Goal: Task Accomplishment & Management: Use online tool/utility

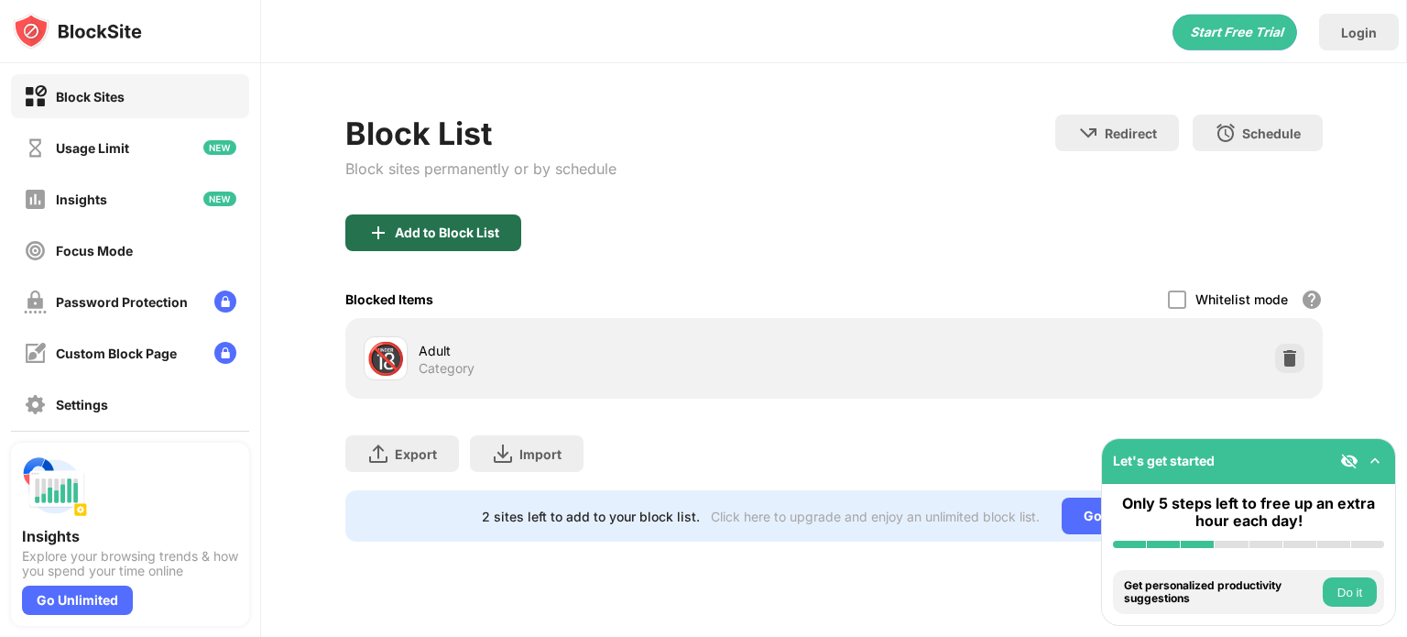
click at [419, 237] on div "Add to Block List" at bounding box center [447, 232] width 104 height 15
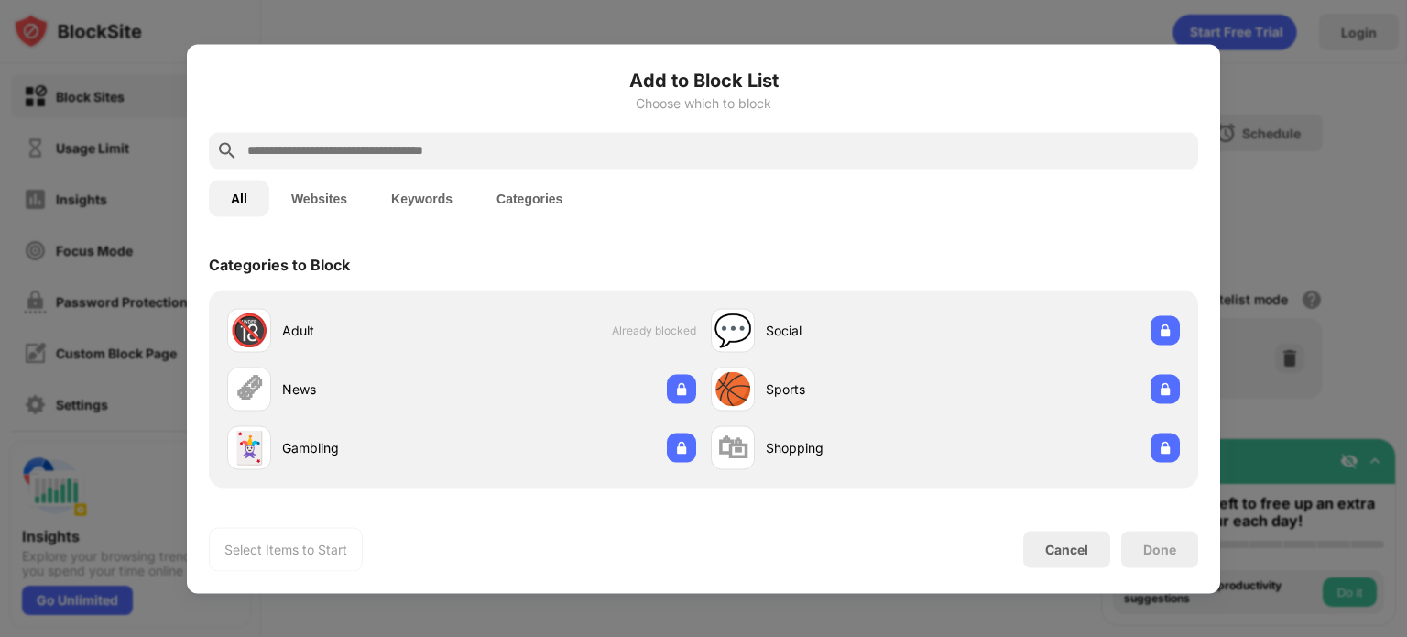
click at [533, 160] on input "text" at bounding box center [718, 150] width 945 height 22
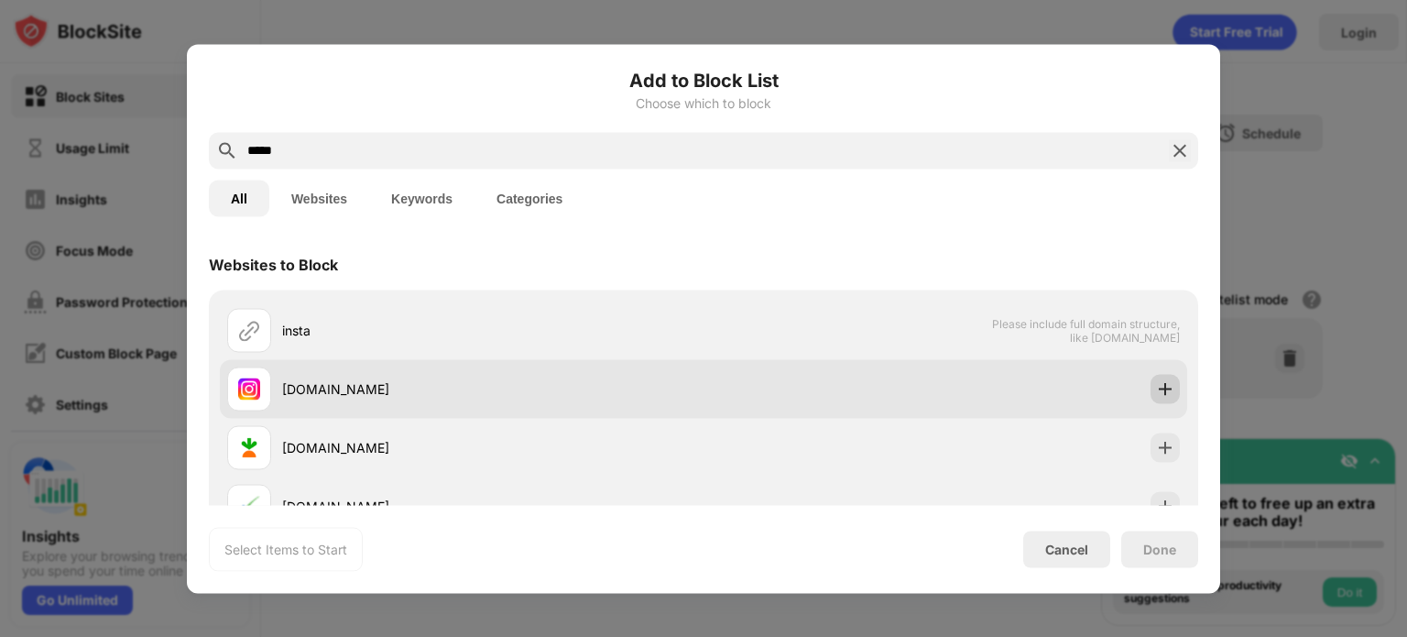
type input "*****"
click at [1156, 389] on img at bounding box center [1165, 388] width 18 height 18
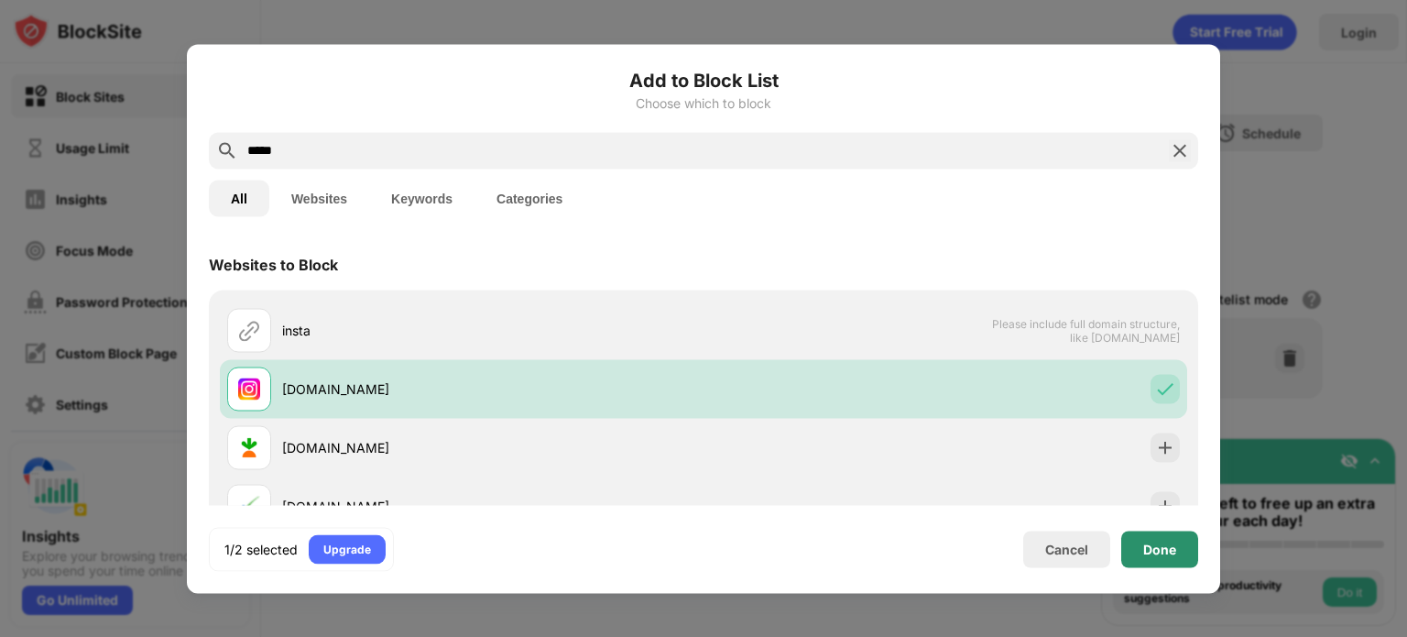
click at [1164, 560] on div "Done" at bounding box center [1159, 548] width 77 height 37
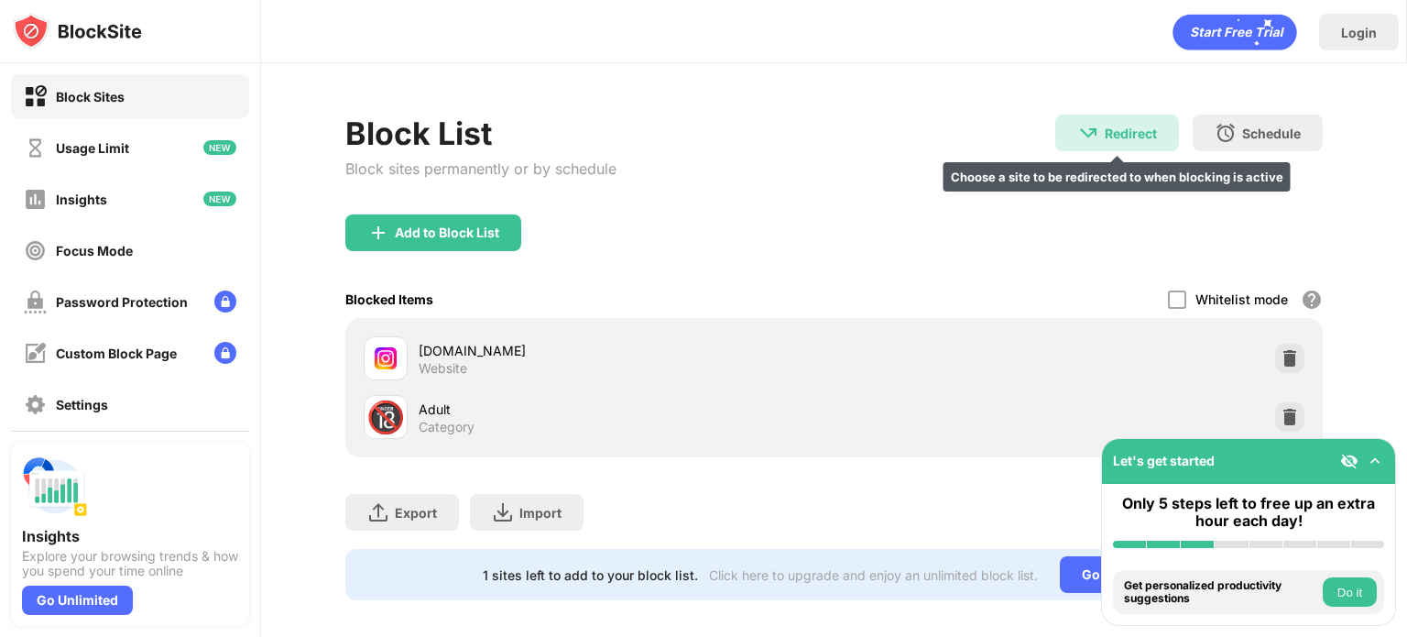
click at [1121, 123] on div "Redirect Choose a site to be redirected to when blocking is active" at bounding box center [1117, 133] width 124 height 37
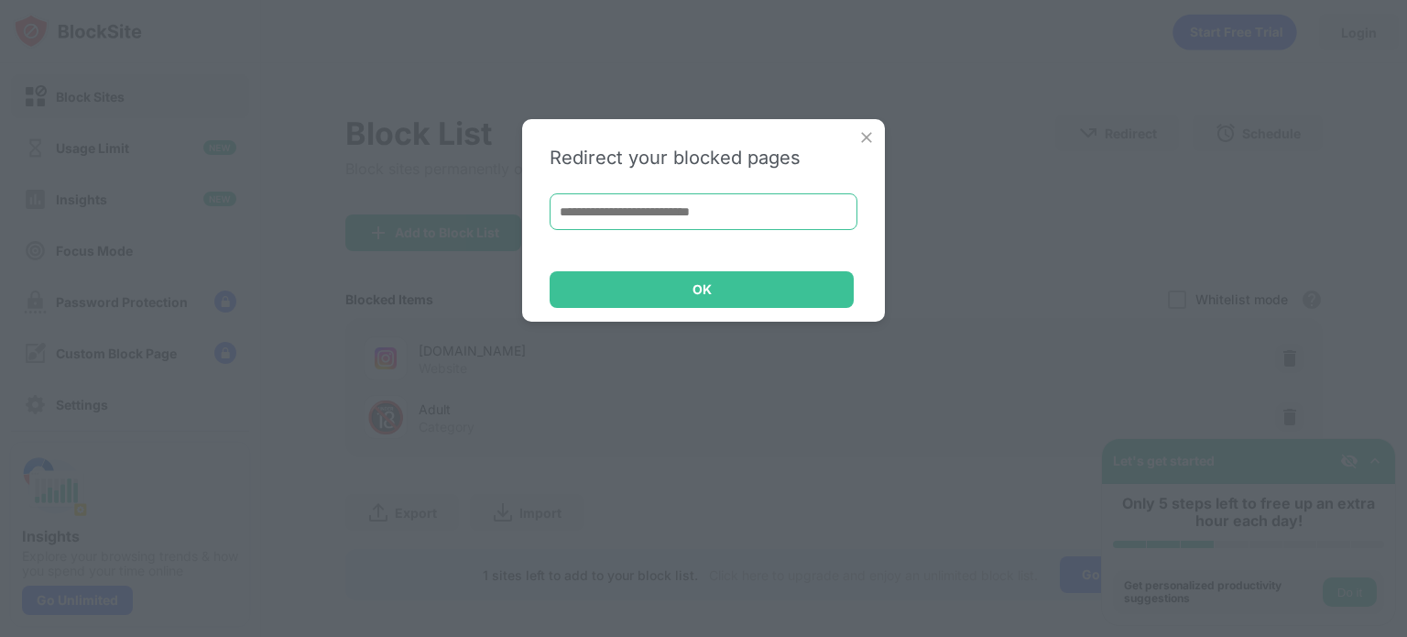
click at [705, 203] on input at bounding box center [704, 211] width 308 height 37
click at [874, 142] on img at bounding box center [867, 137] width 18 height 18
